Goal: Task Accomplishment & Management: Manage account settings

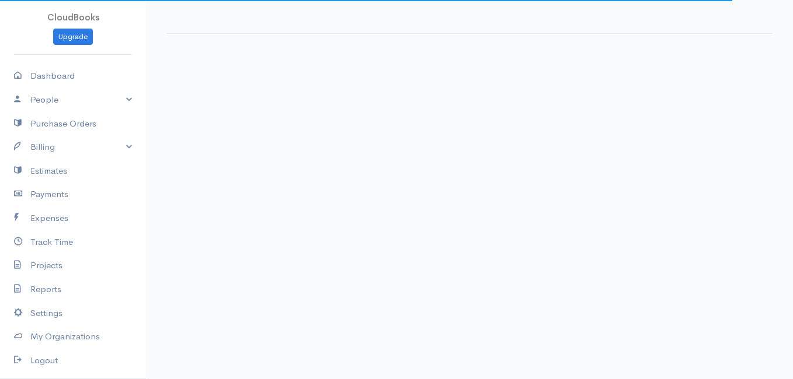
select select "thistoyear"
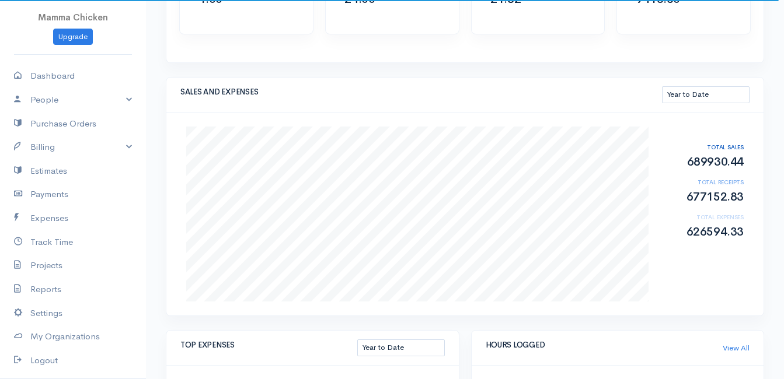
scroll to position [175, 0]
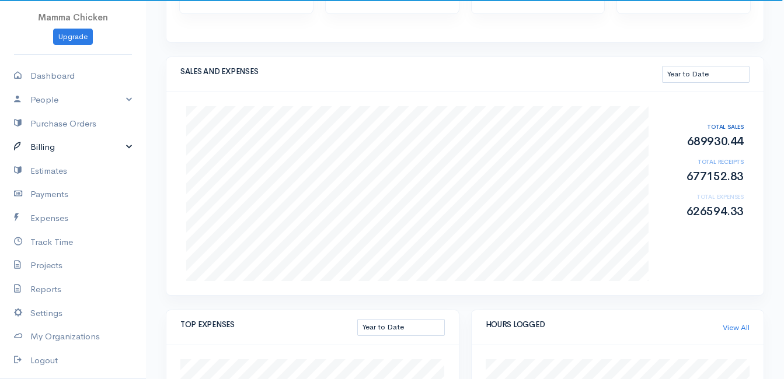
click at [52, 145] on link "Billing" at bounding box center [73, 147] width 146 height 24
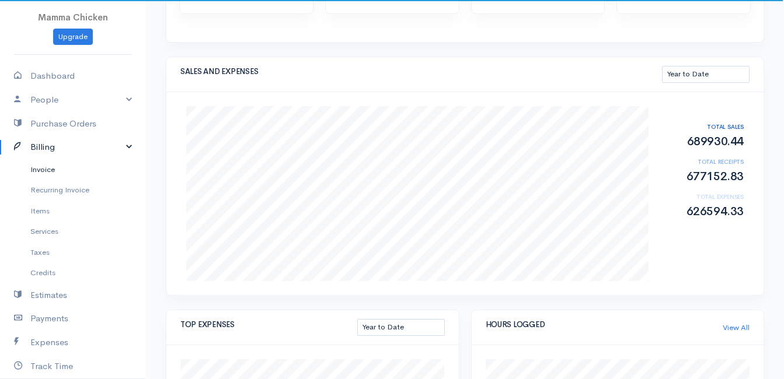
click at [51, 166] on link "Invoice" at bounding box center [73, 169] width 146 height 21
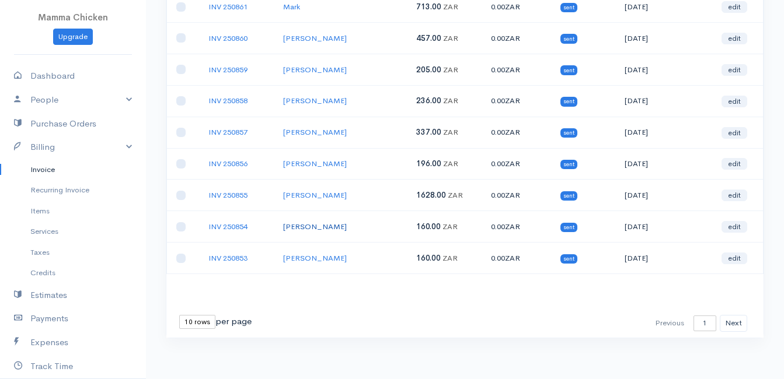
scroll to position [181, 0]
click at [200, 320] on select "10 rows 25 rows 50 rows" at bounding box center [197, 321] width 36 height 14
select select "25"
click at [179, 314] on select "10 rows 25 rows 50 rows" at bounding box center [197, 321] width 36 height 14
click at [196, 347] on div "Action Archive Delete Download PDF Send [PERSON_NAME] as Sent Mark Un-Sent Ente…" at bounding box center [465, 122] width 610 height 459
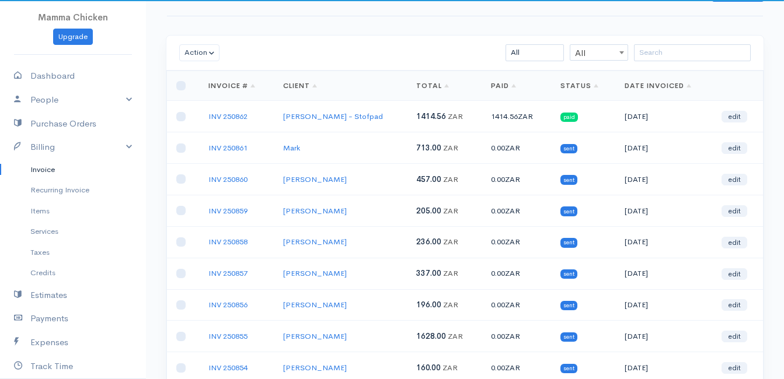
scroll to position [0, 0]
